Goal: Information Seeking & Learning: Understand process/instructions

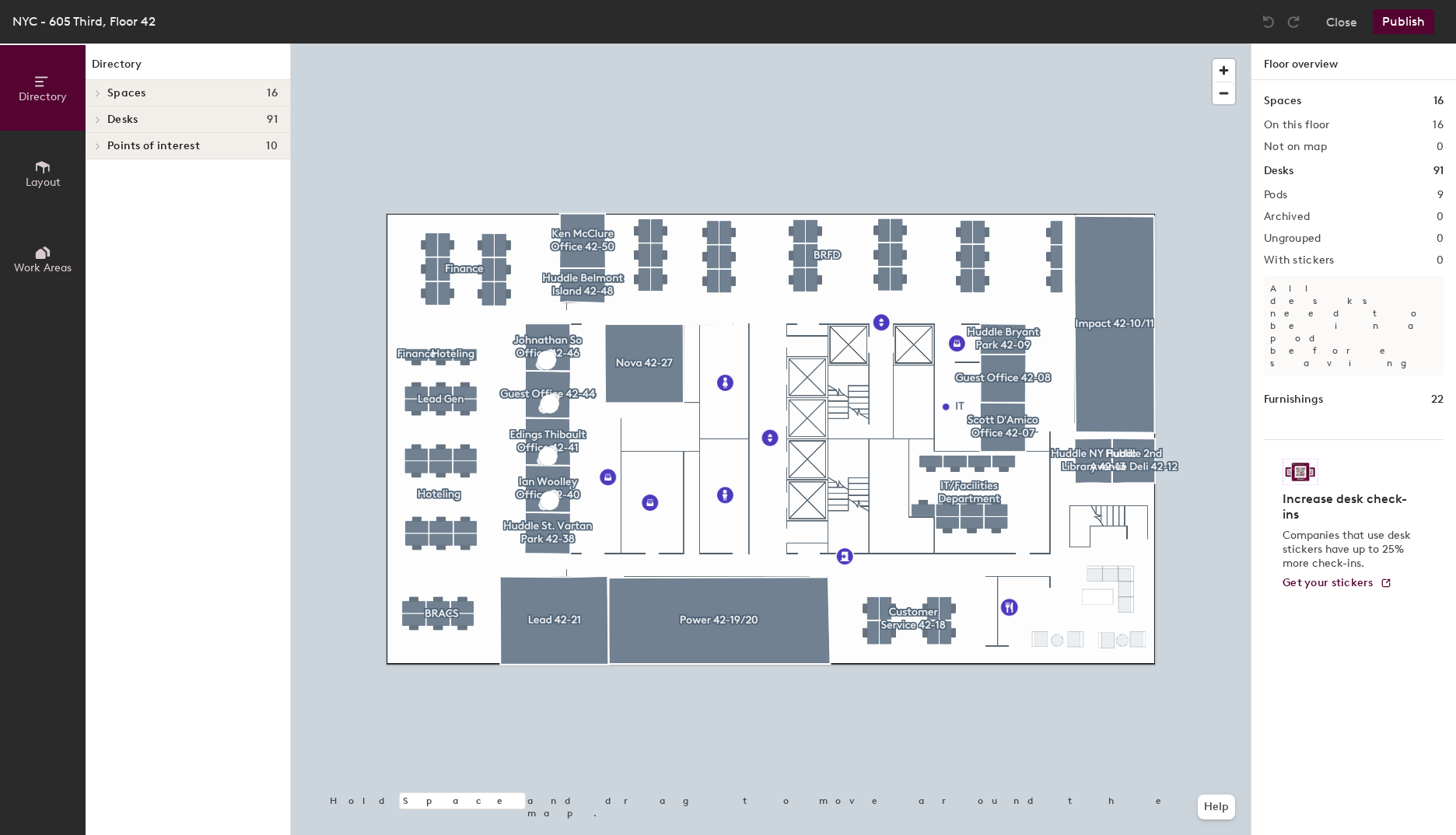
click at [93, 117] on span at bounding box center [96, 120] width 13 height 8
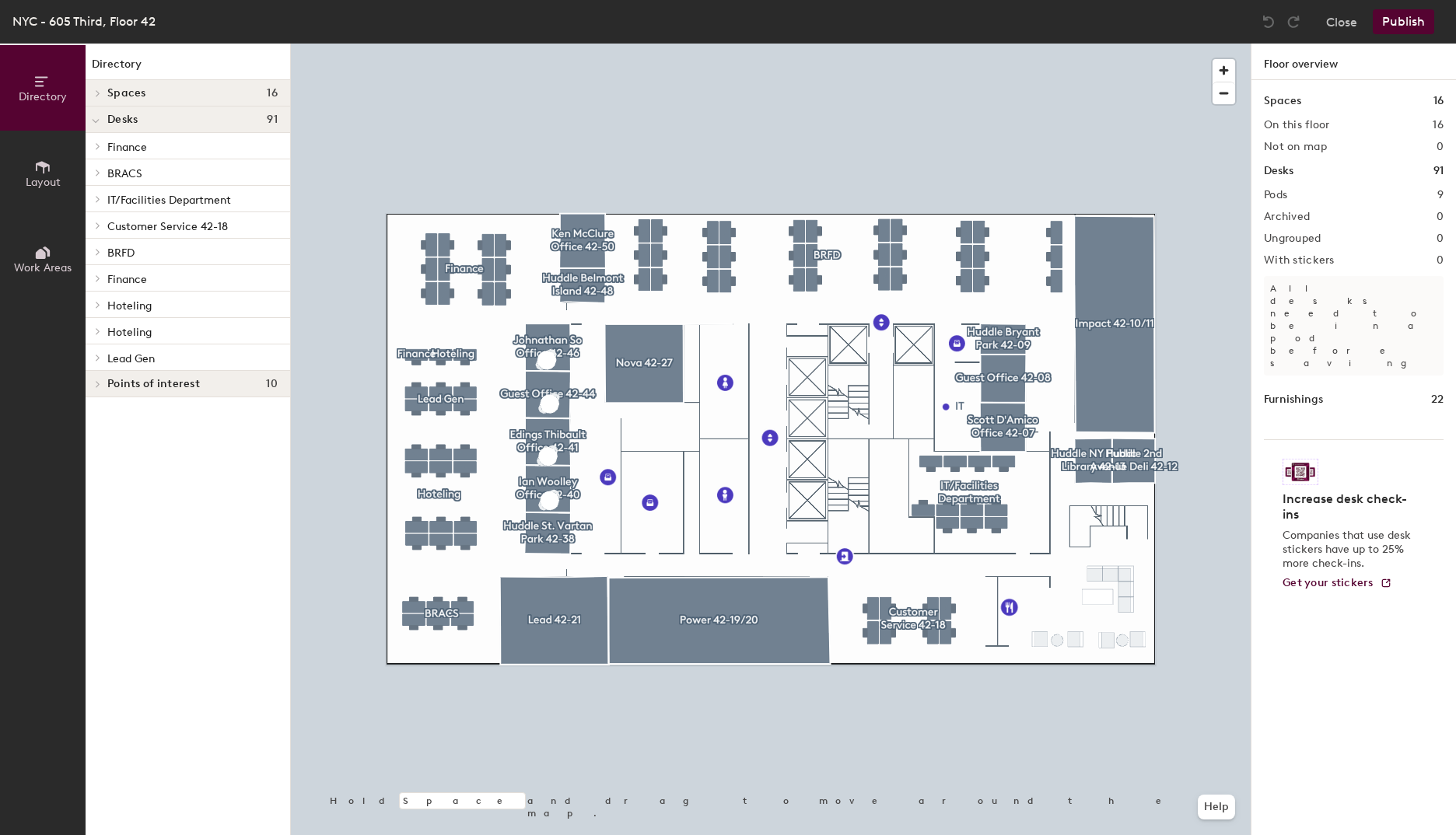
click at [97, 310] on div at bounding box center [96, 304] width 20 height 26
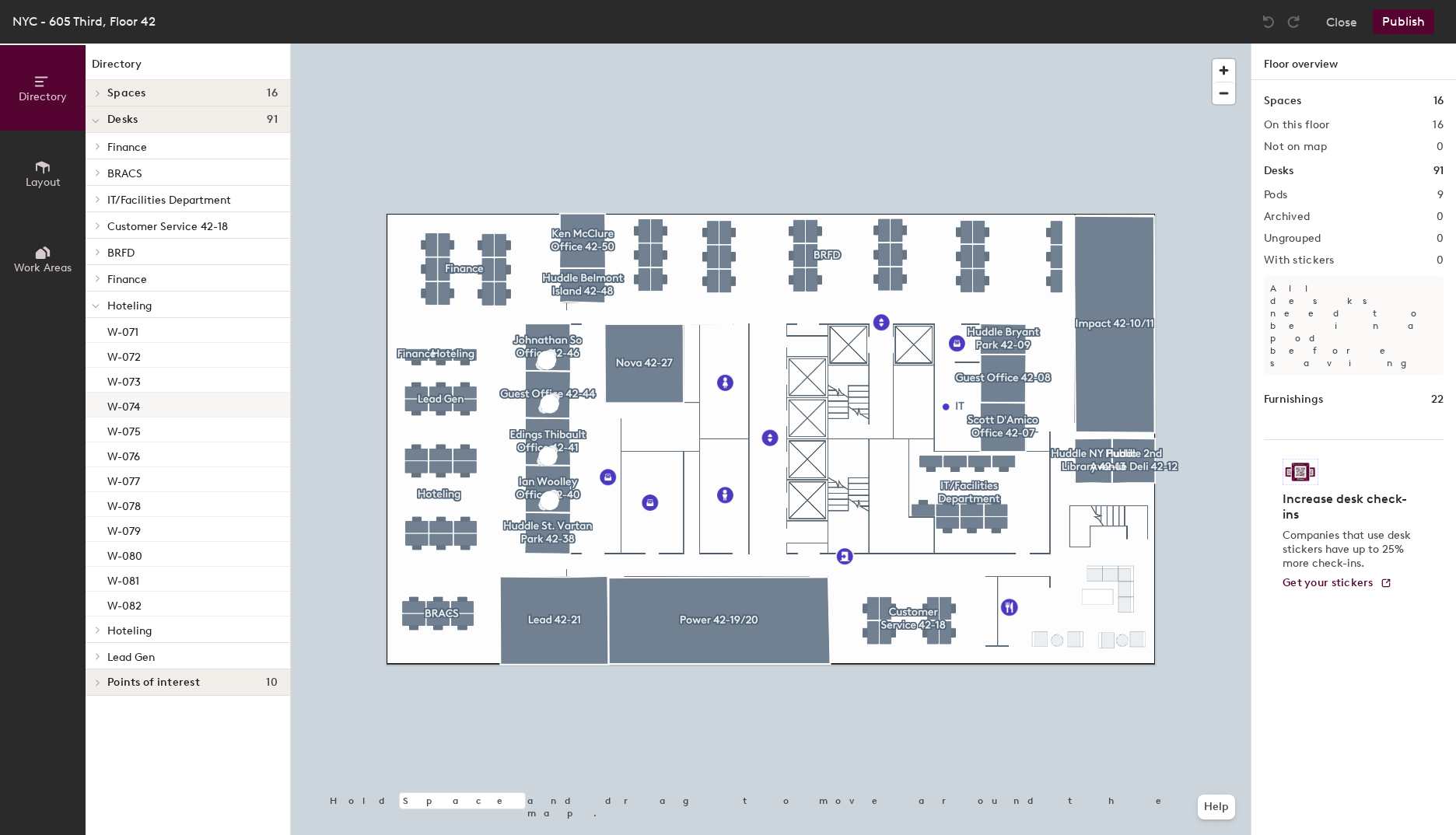
click at [112, 402] on p "W-074" at bounding box center [124, 405] width 33 height 18
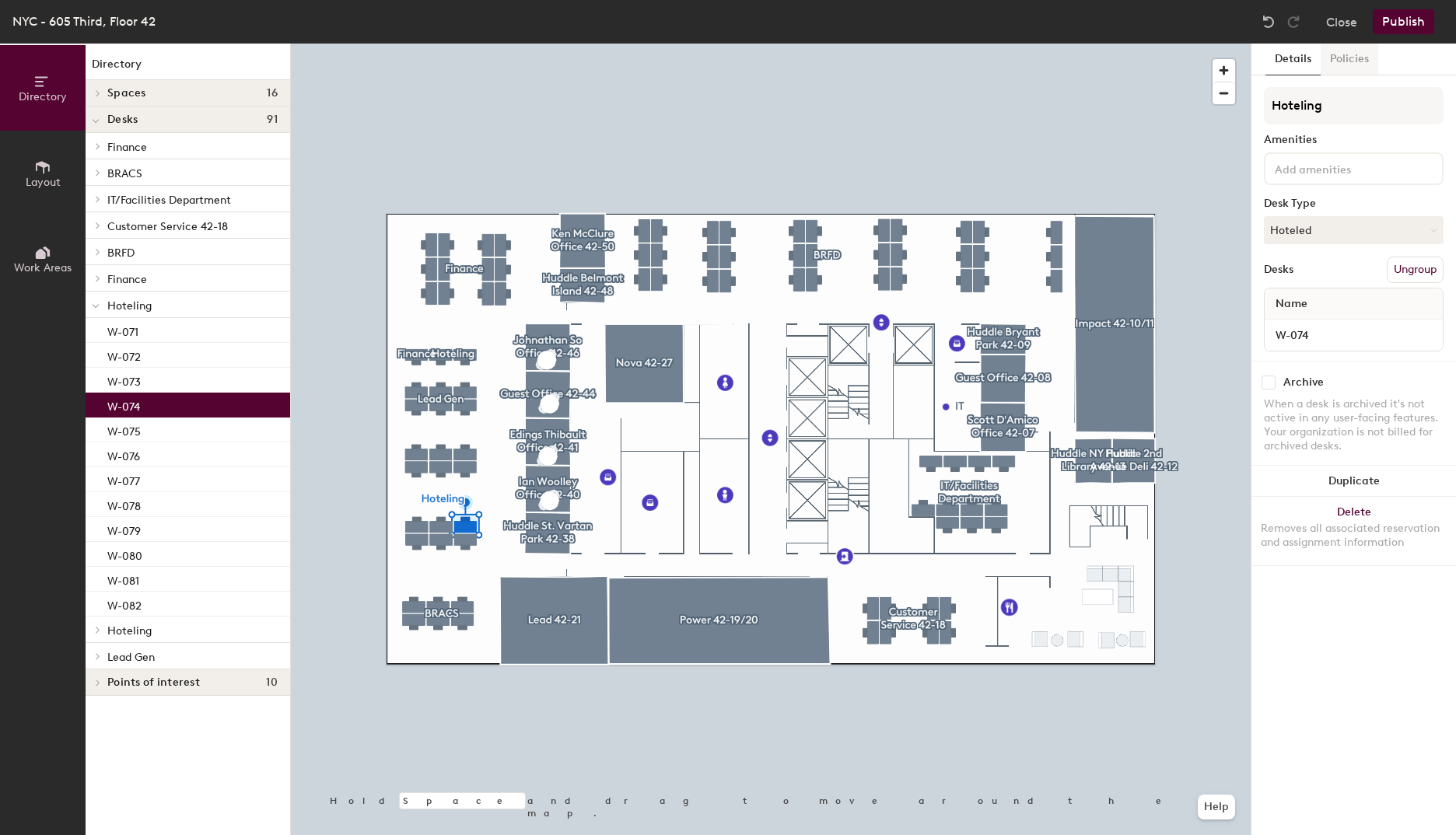
click at [1338, 58] on button "Policies" at bounding box center [1349, 60] width 57 height 32
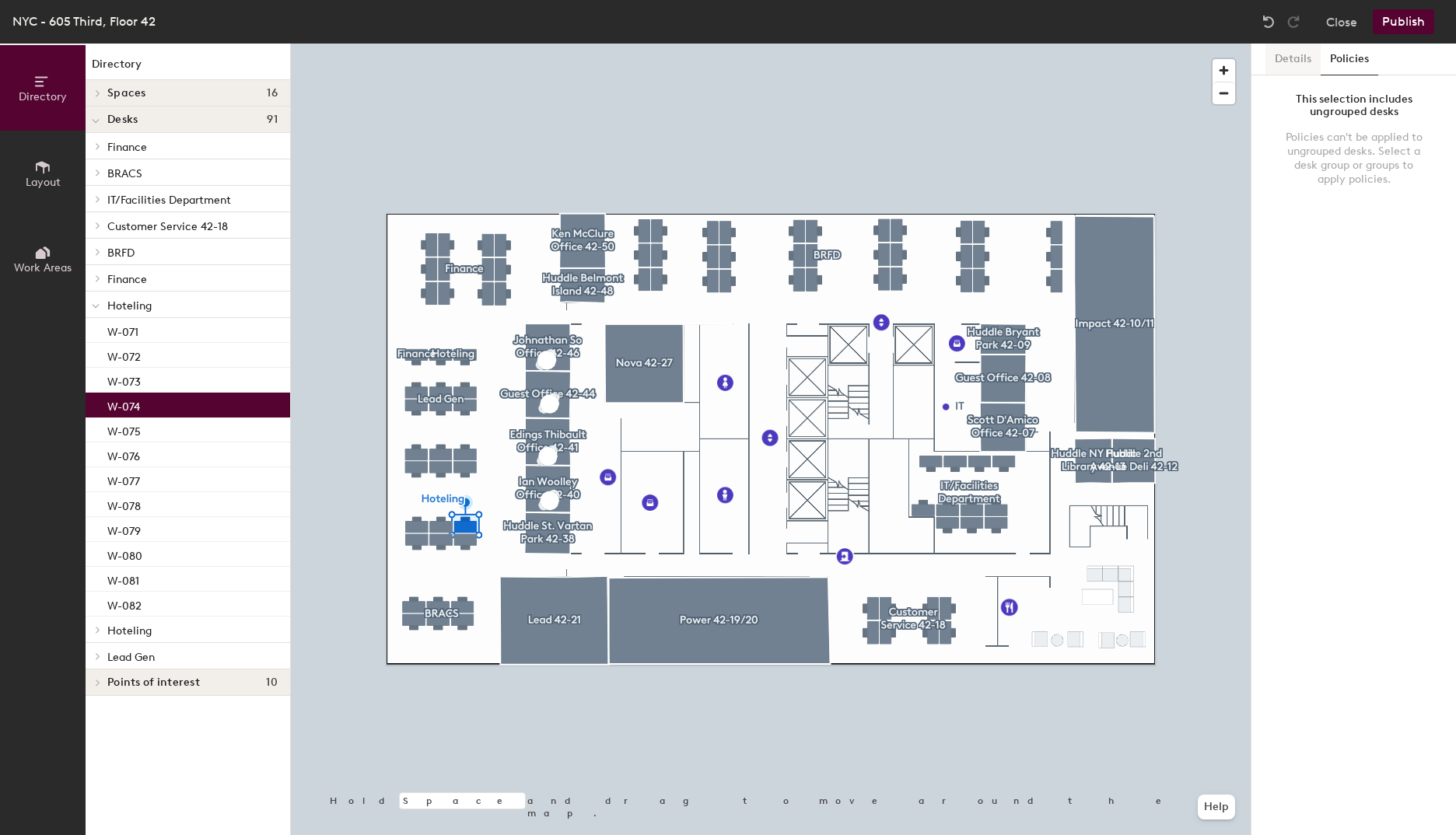
click at [1294, 63] on button "Details" at bounding box center [1293, 60] width 55 height 32
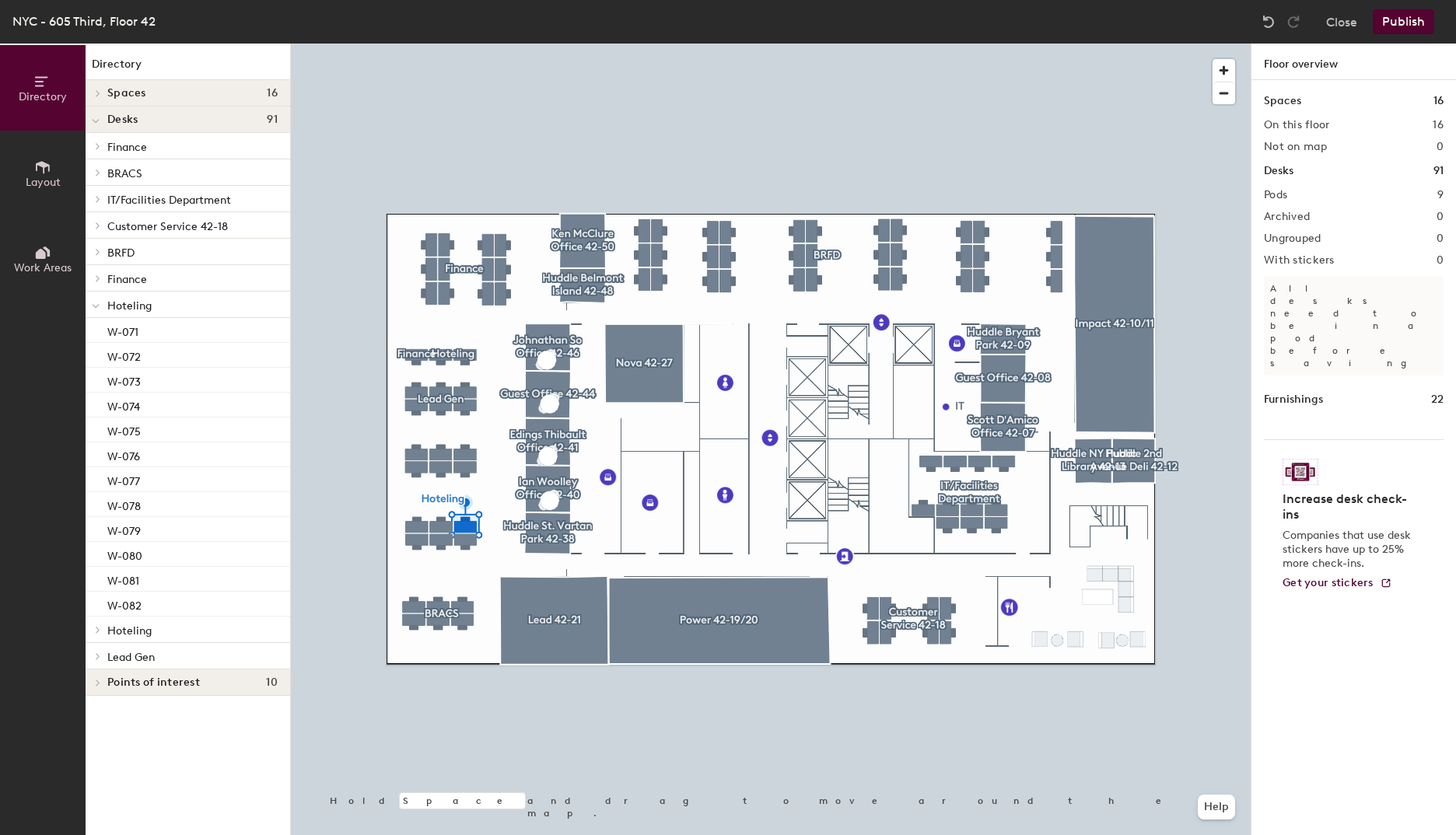
click at [413, 44] on div at bounding box center [771, 44] width 960 height 0
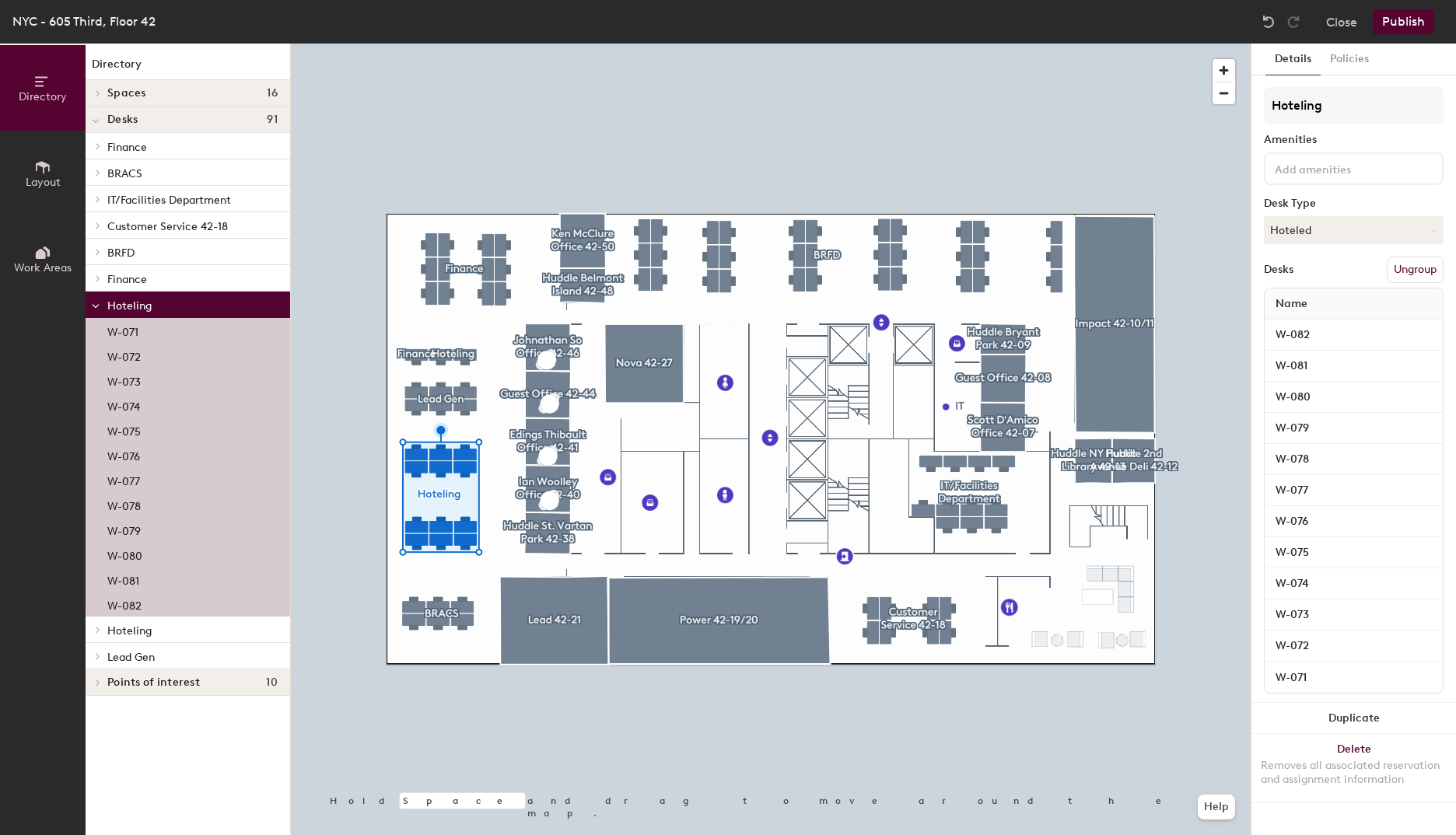
click at [557, 44] on div at bounding box center [771, 44] width 960 height 0
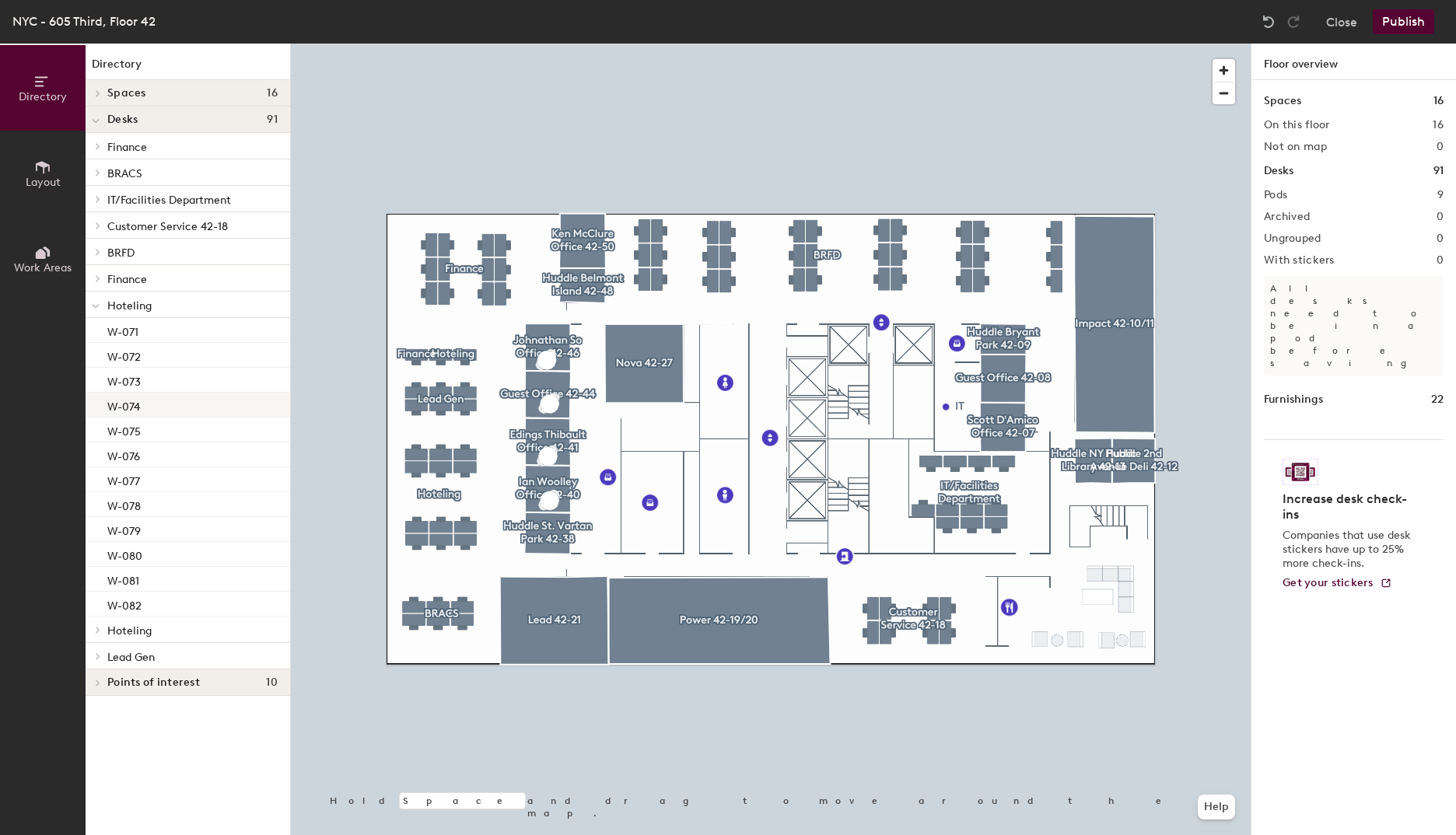
click at [139, 410] on p "W-074" at bounding box center [124, 405] width 33 height 18
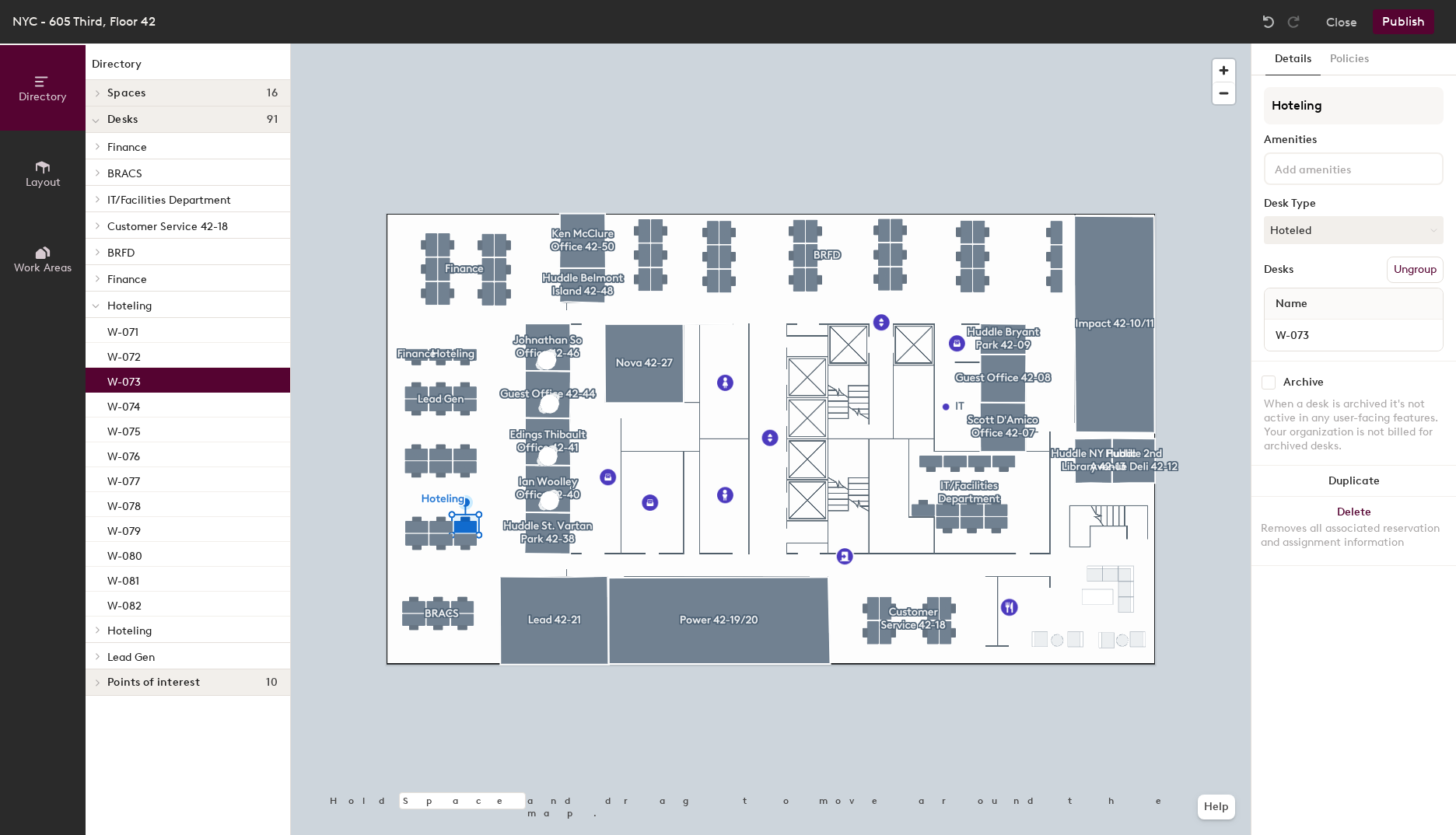
click at [188, 377] on div "W-073" at bounding box center [187, 380] width 205 height 25
click at [1357, 56] on button "Policies" at bounding box center [1349, 60] width 57 height 32
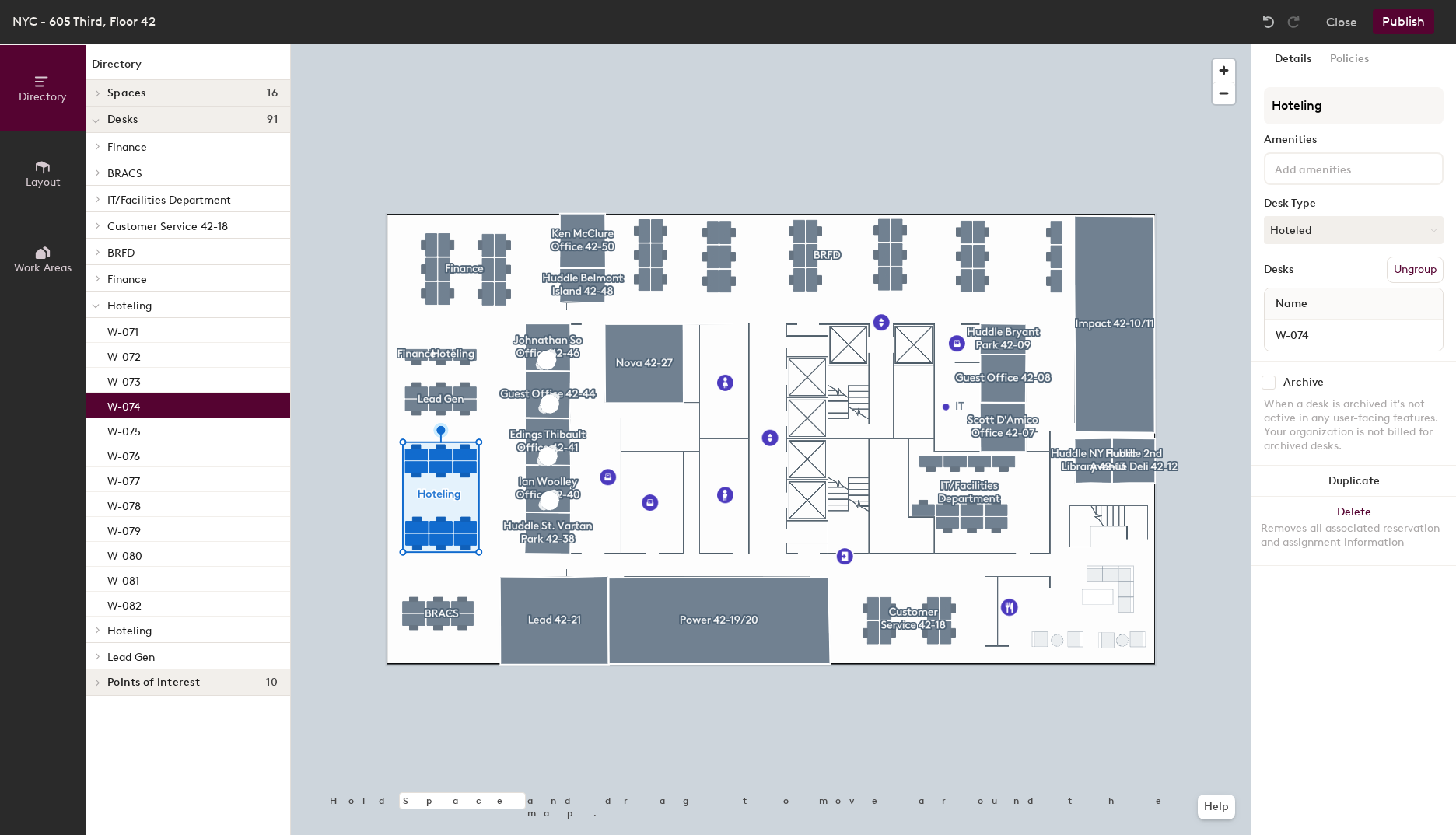
click at [136, 404] on p "W-074" at bounding box center [124, 405] width 33 height 18
click at [1350, 59] on button "Policies" at bounding box center [1349, 60] width 57 height 32
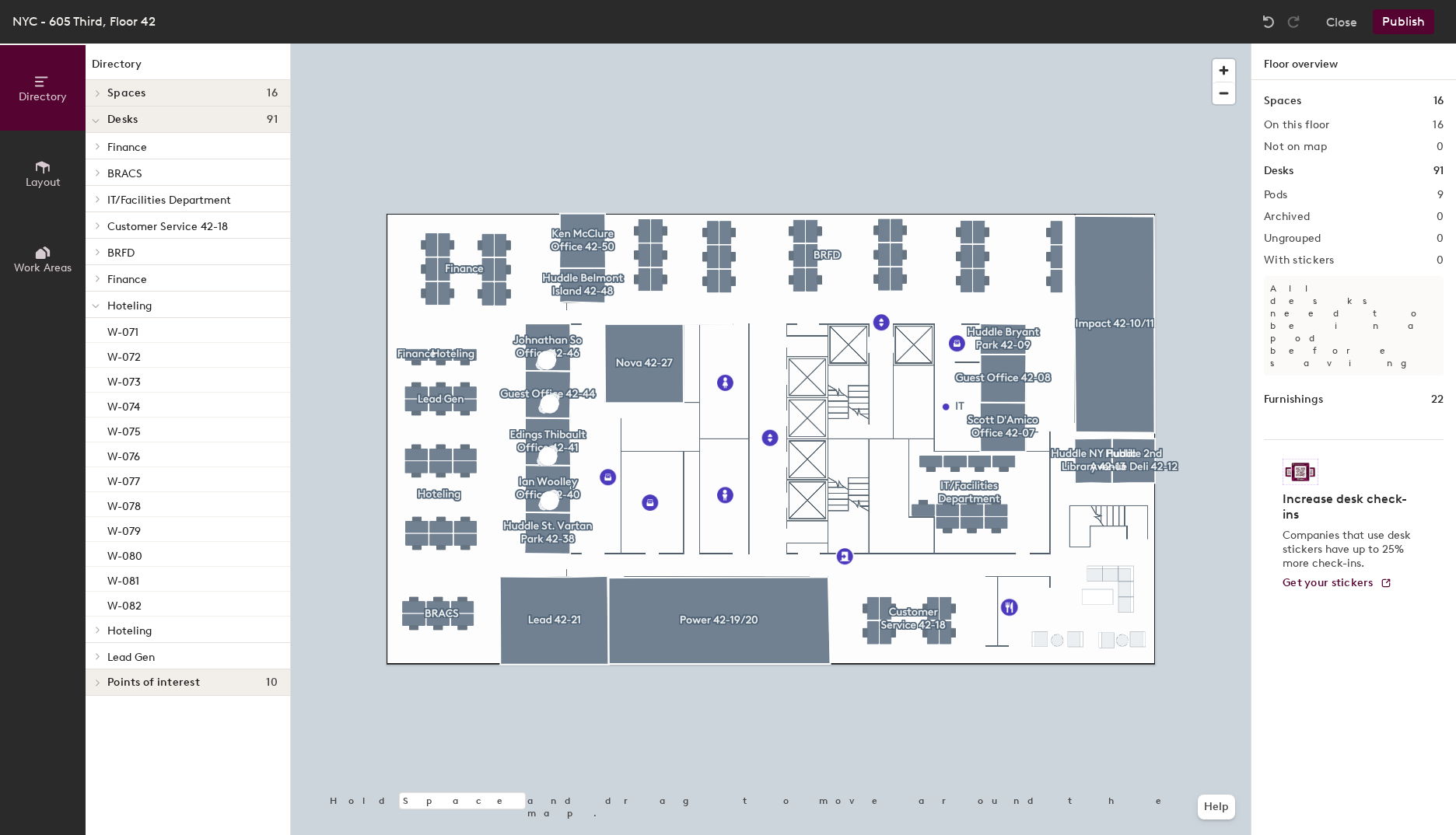
click at [125, 624] on p "Hoteling" at bounding box center [192, 630] width 170 height 20
